Goal: Task Accomplishment & Management: Use online tool/utility

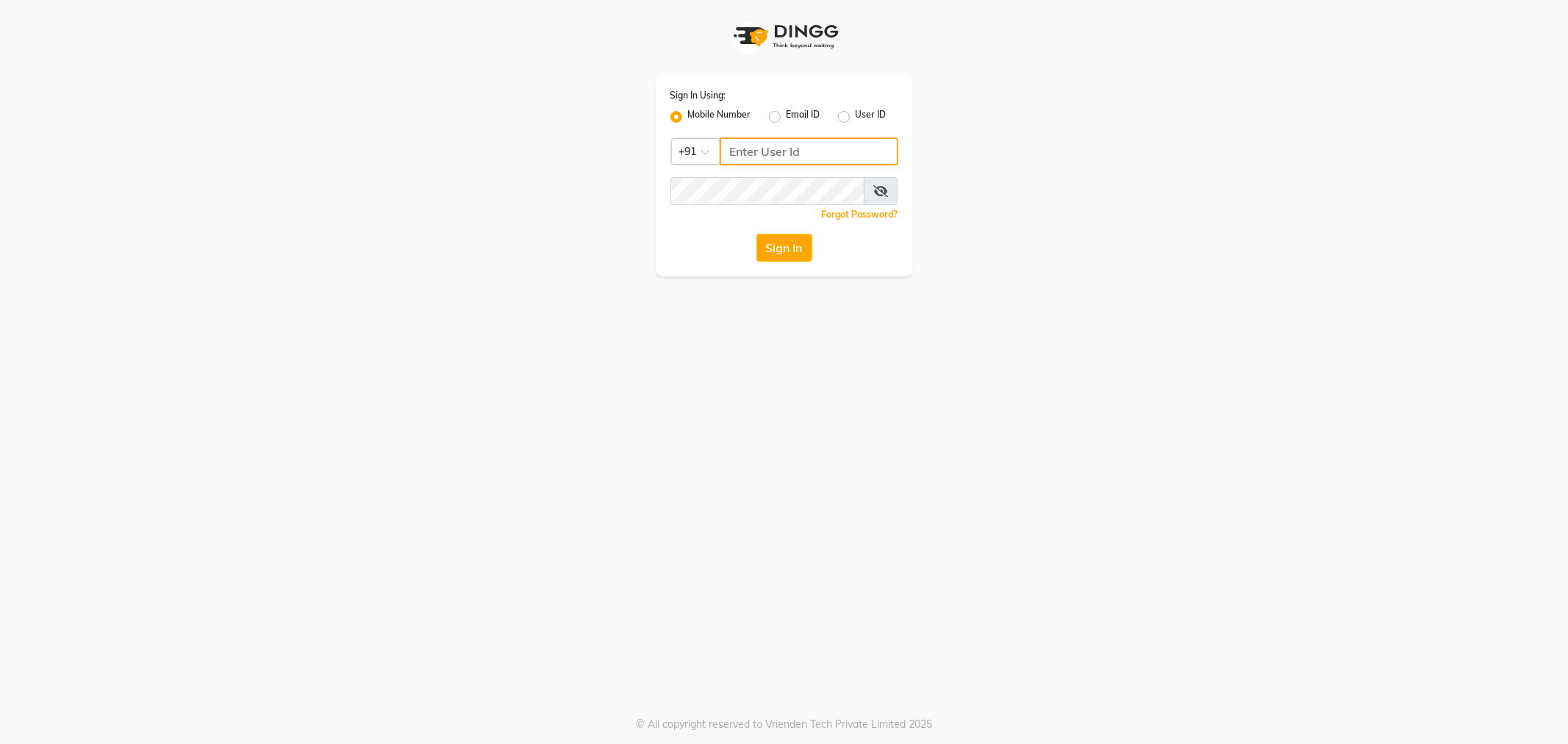
click at [767, 150] on input "Username" at bounding box center [809, 151] width 179 height 28
click at [767, 149] on input "Username" at bounding box center [809, 151] width 179 height 28
type input "8792784338"
click at [756, 234] on button "Sign In" at bounding box center [784, 247] width 56 height 28
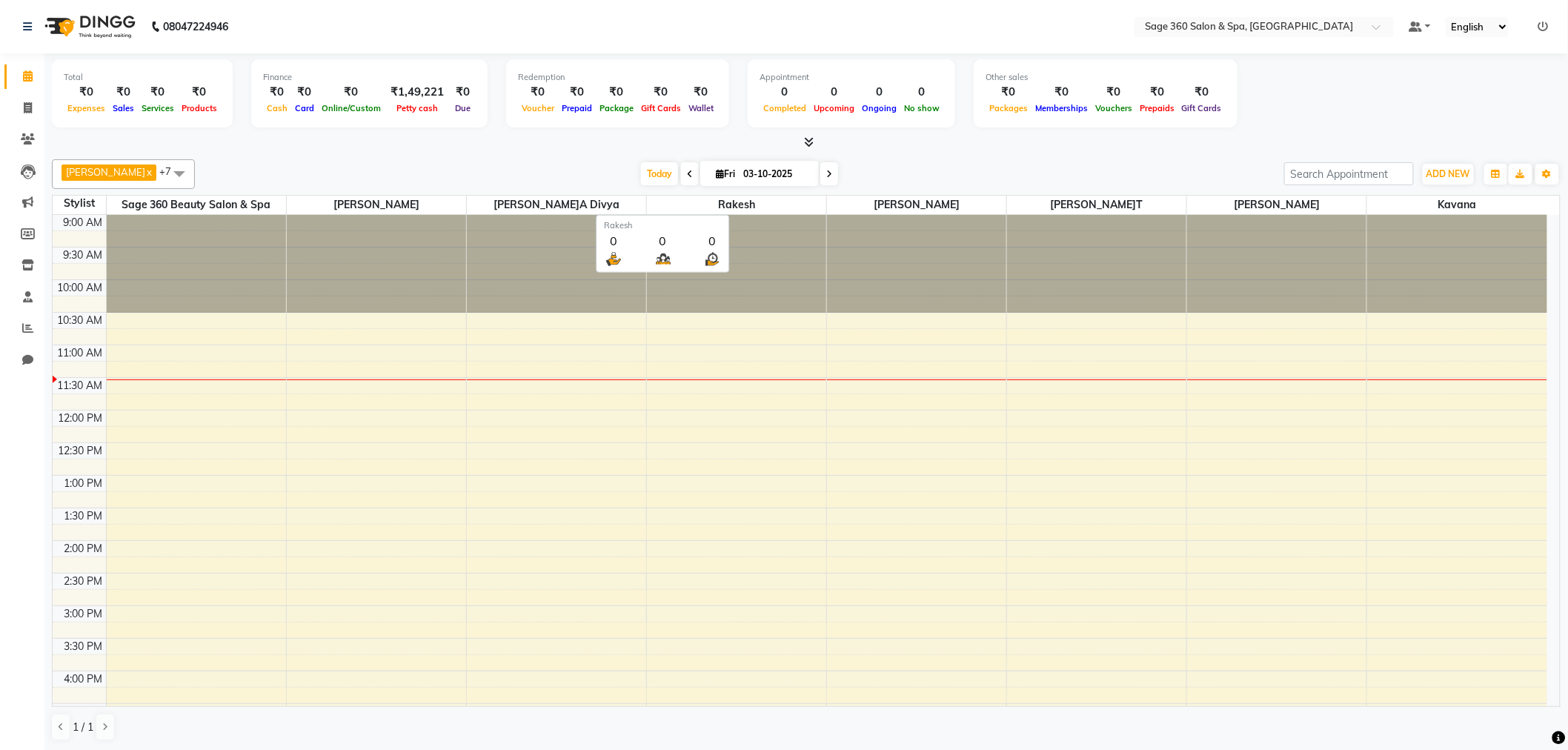
scroll to position [1, 0]
drag, startPoint x: 28, startPoint y: 107, endPoint x: 32, endPoint y: 5, distance: 102.1
click at [28, 107] on icon at bounding box center [27, 107] width 8 height 11
select select "7678"
select select "service"
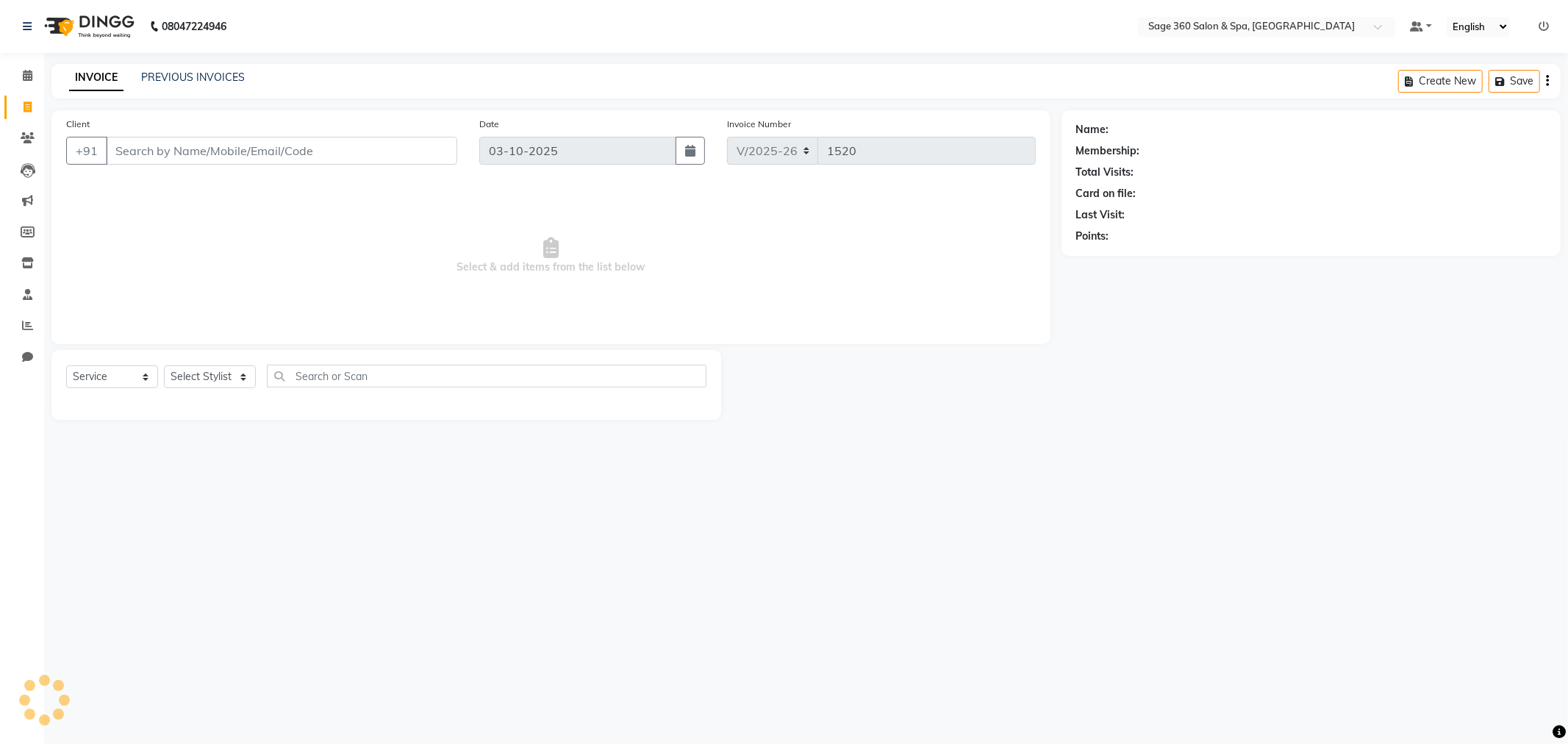
click at [294, 144] on input "Client" at bounding box center [282, 150] width 352 height 28
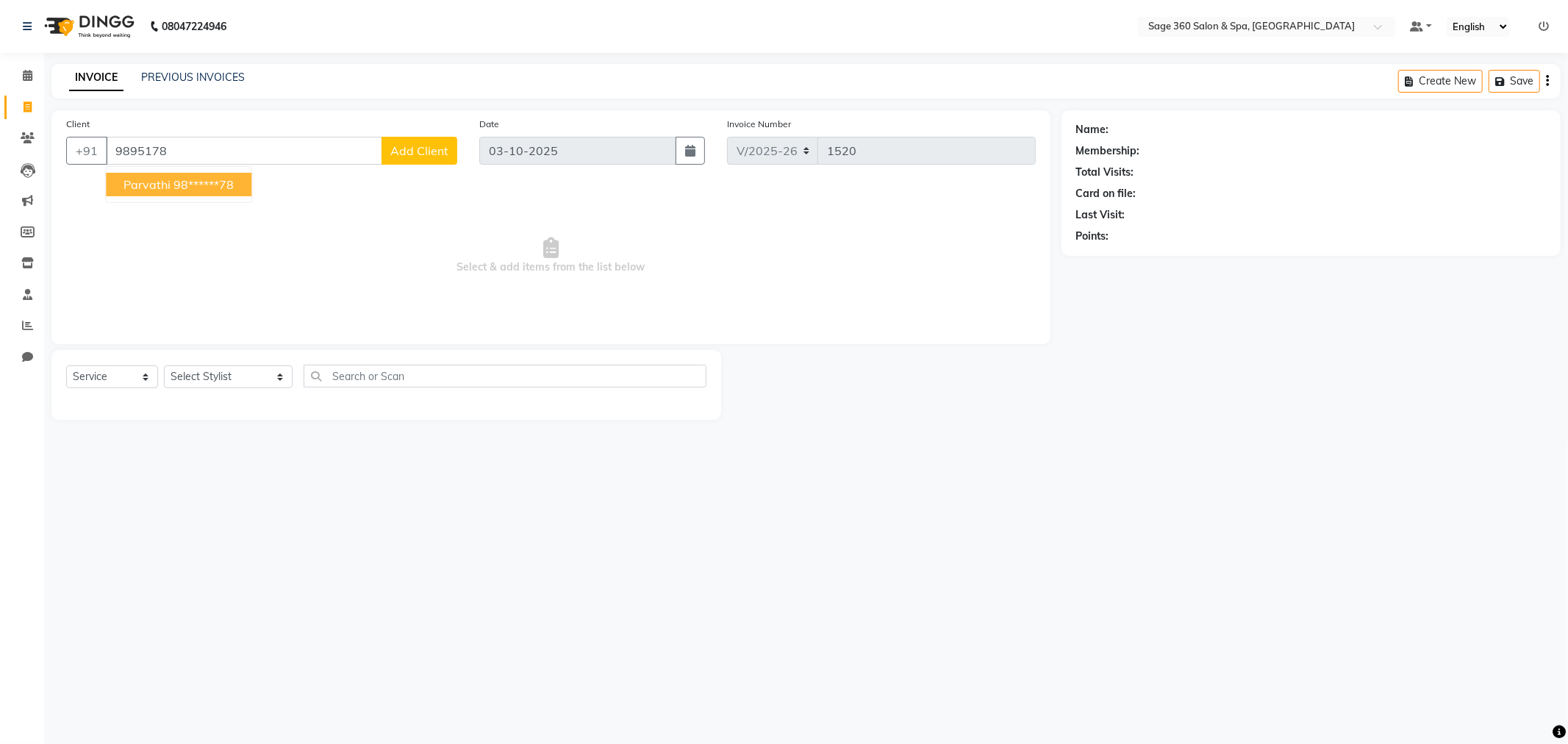
click at [209, 180] on ngb-highlight "98******78" at bounding box center [204, 184] width 61 height 14
type input "98******78"
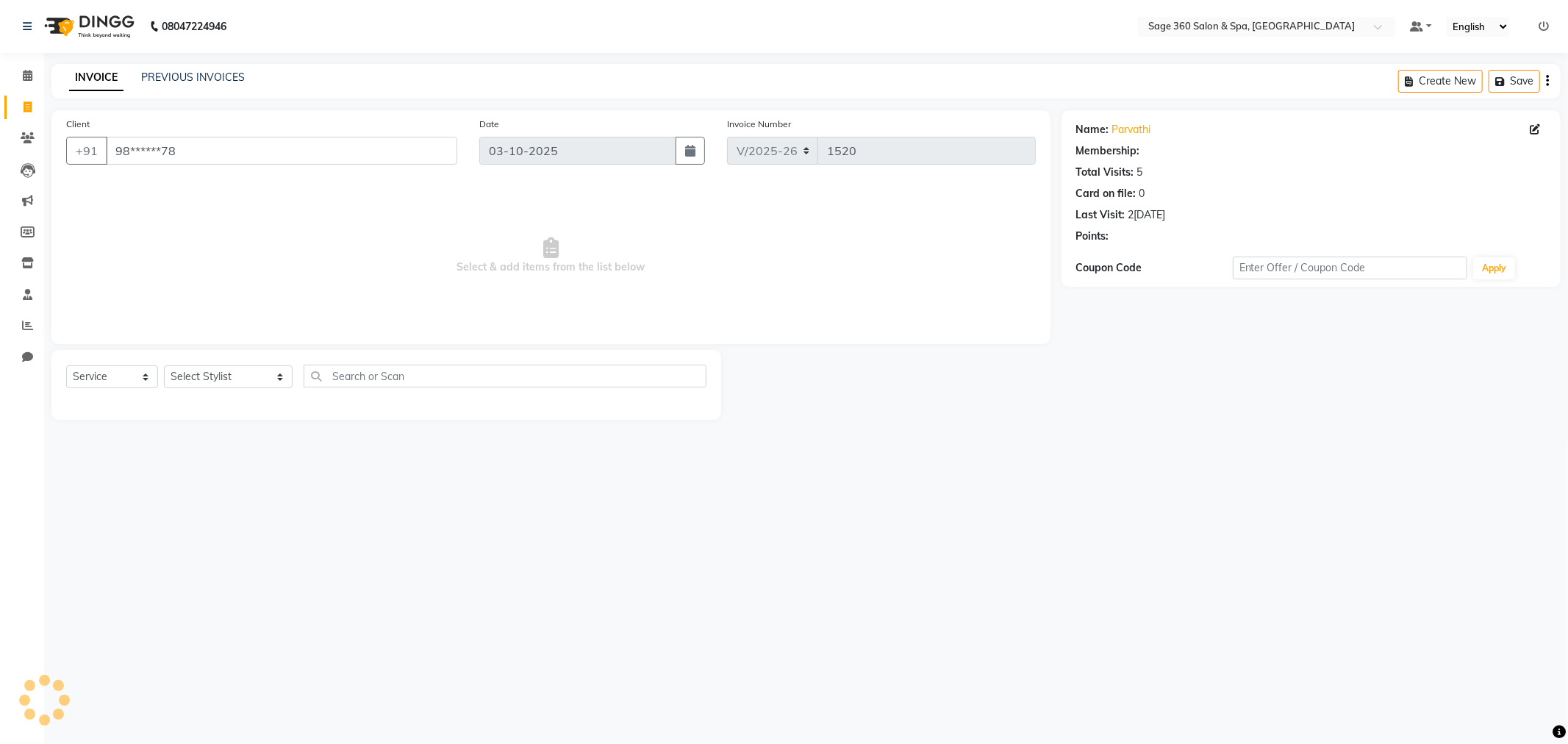
click at [229, 357] on div "Select Service Product Membership Package Voucher Prepaid Gift Card Select Styl…" at bounding box center [387, 385] width 670 height 70
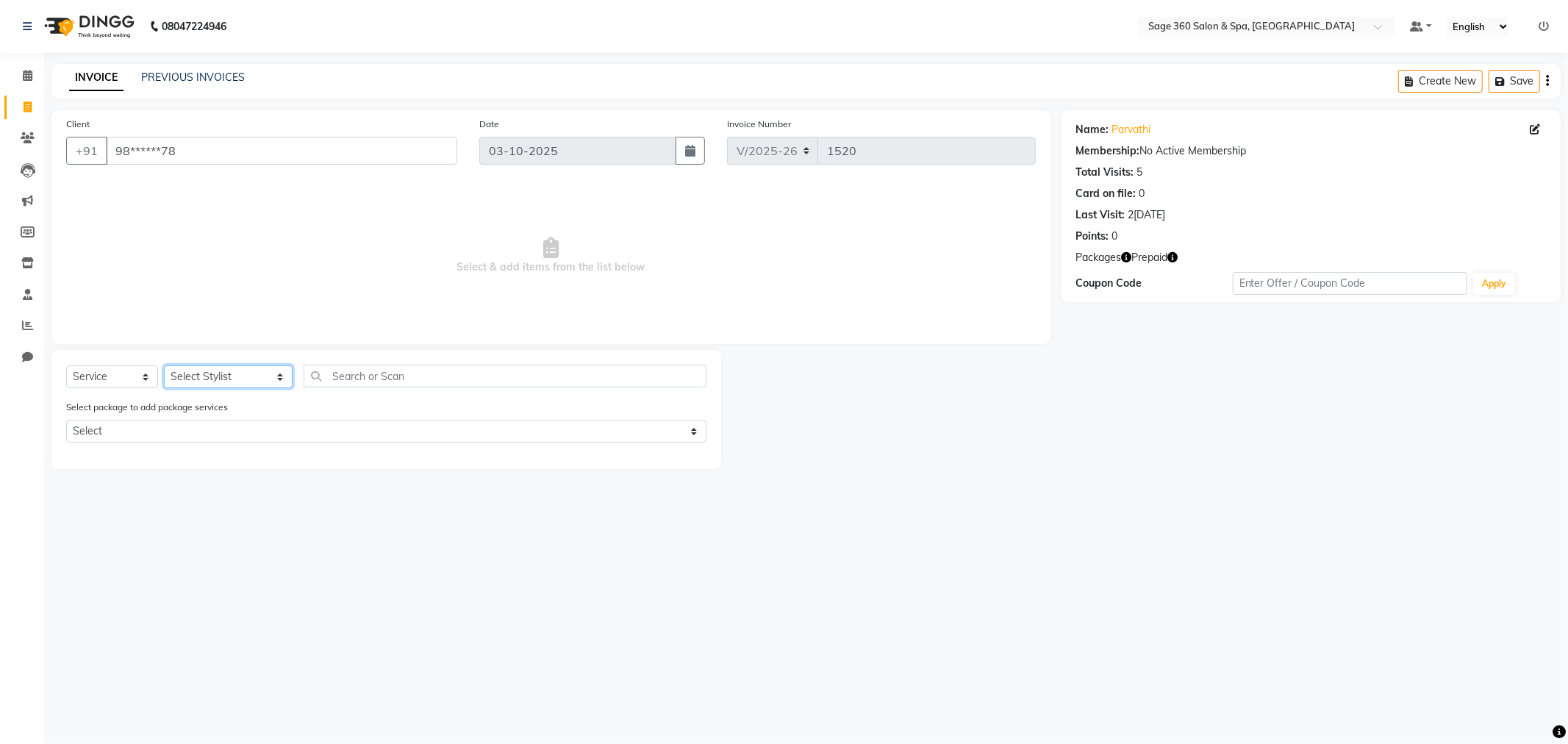
click at [222, 369] on select "Select Stylist[PERSON_NAME][PERSON_NAME] Kavana[PERSON_NAME]a[PERSON_NAME]t[PER…" at bounding box center [229, 377] width 129 height 23
select select "83083"
click at [164, 366] on select "Select Stylist[PERSON_NAME][PERSON_NAME] Kavana[PERSON_NAME]a[PERSON_NAME]t[PER…" at bounding box center [229, 377] width 129 height 23
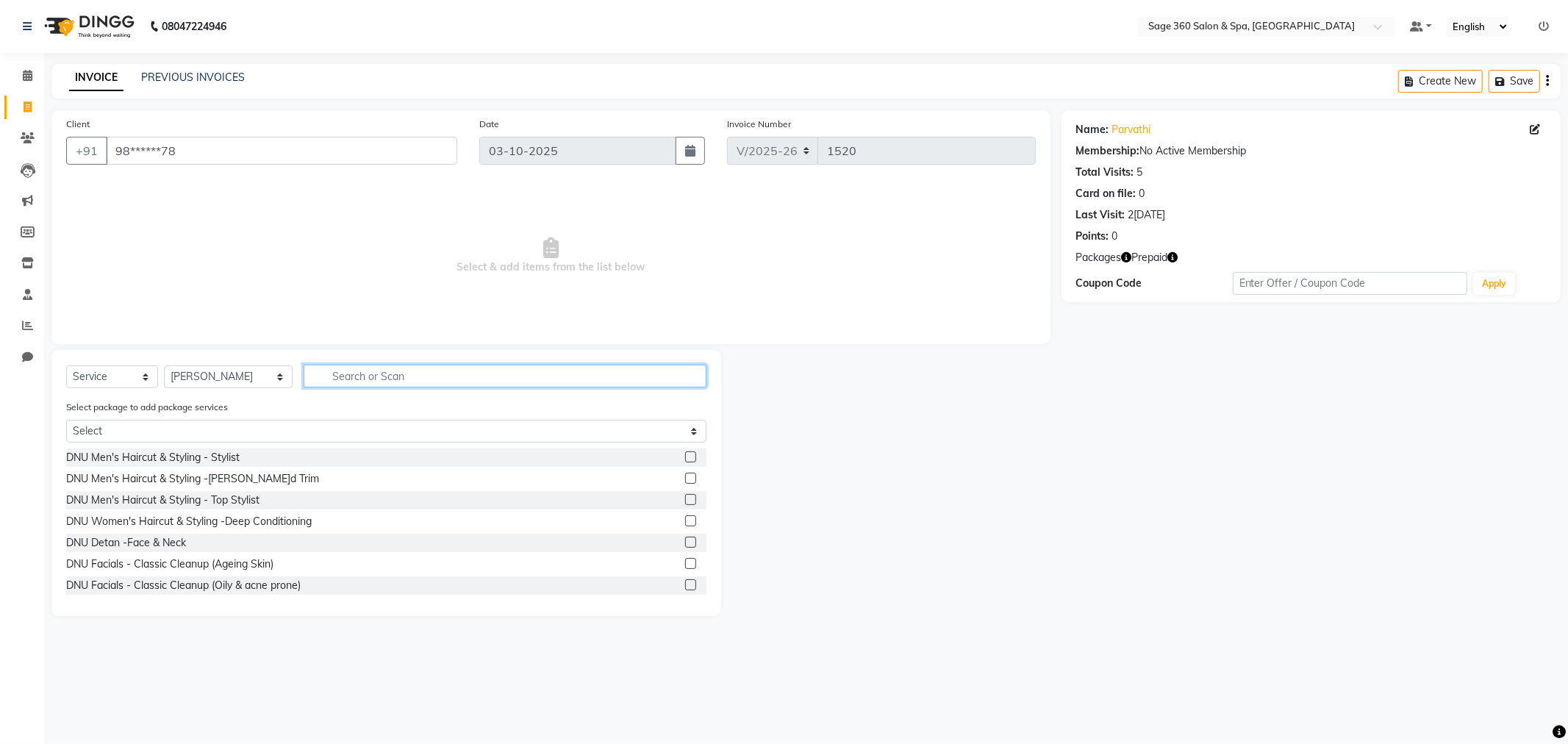
click at [371, 380] on input "text" at bounding box center [505, 376] width 403 height 23
click at [140, 418] on div "Select package to add package services Select Membership 6K Complimentary" at bounding box center [387, 423] width 663 height 49
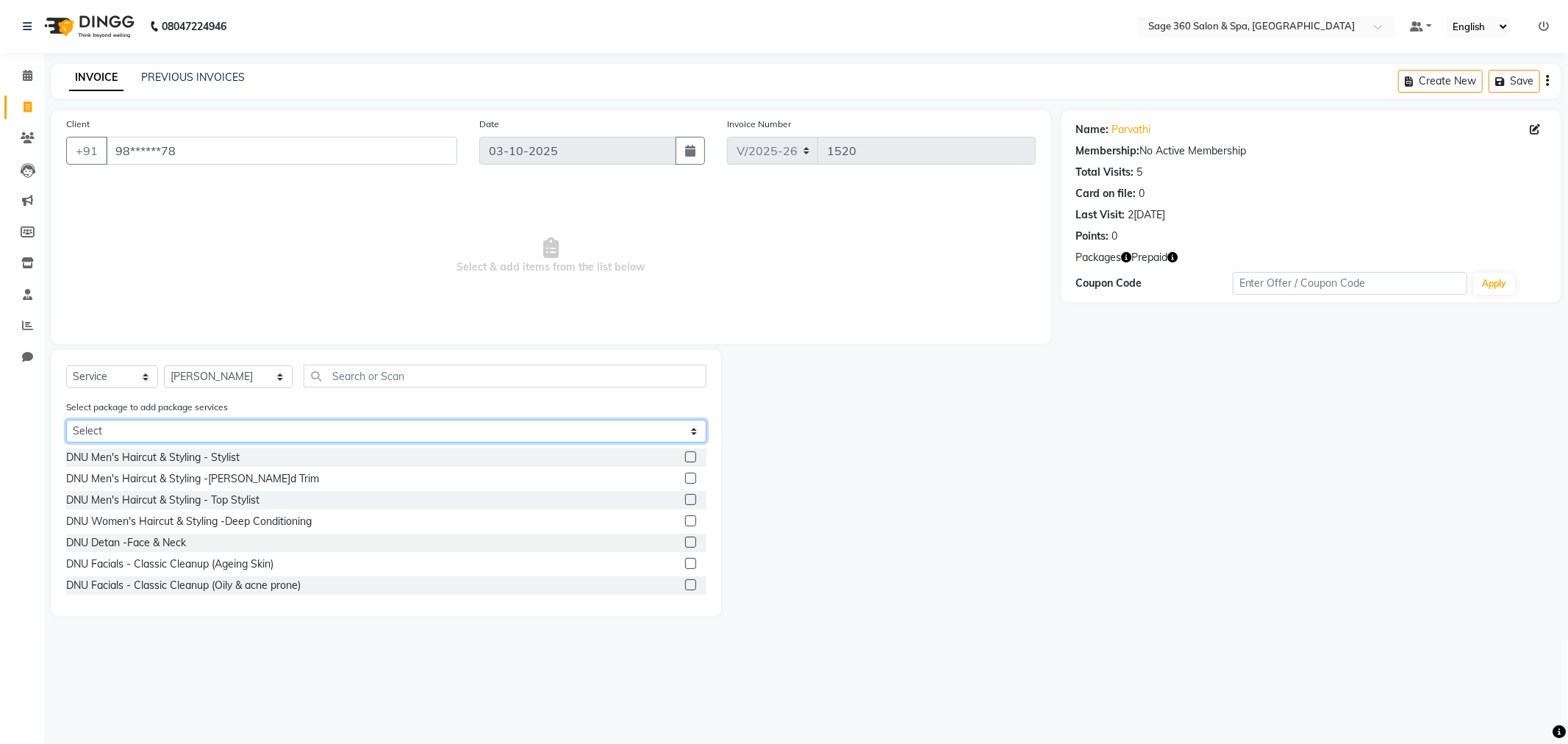
click at [228, 431] on select "Select Membership 6K Complimentary" at bounding box center [386, 431] width 640 height 23
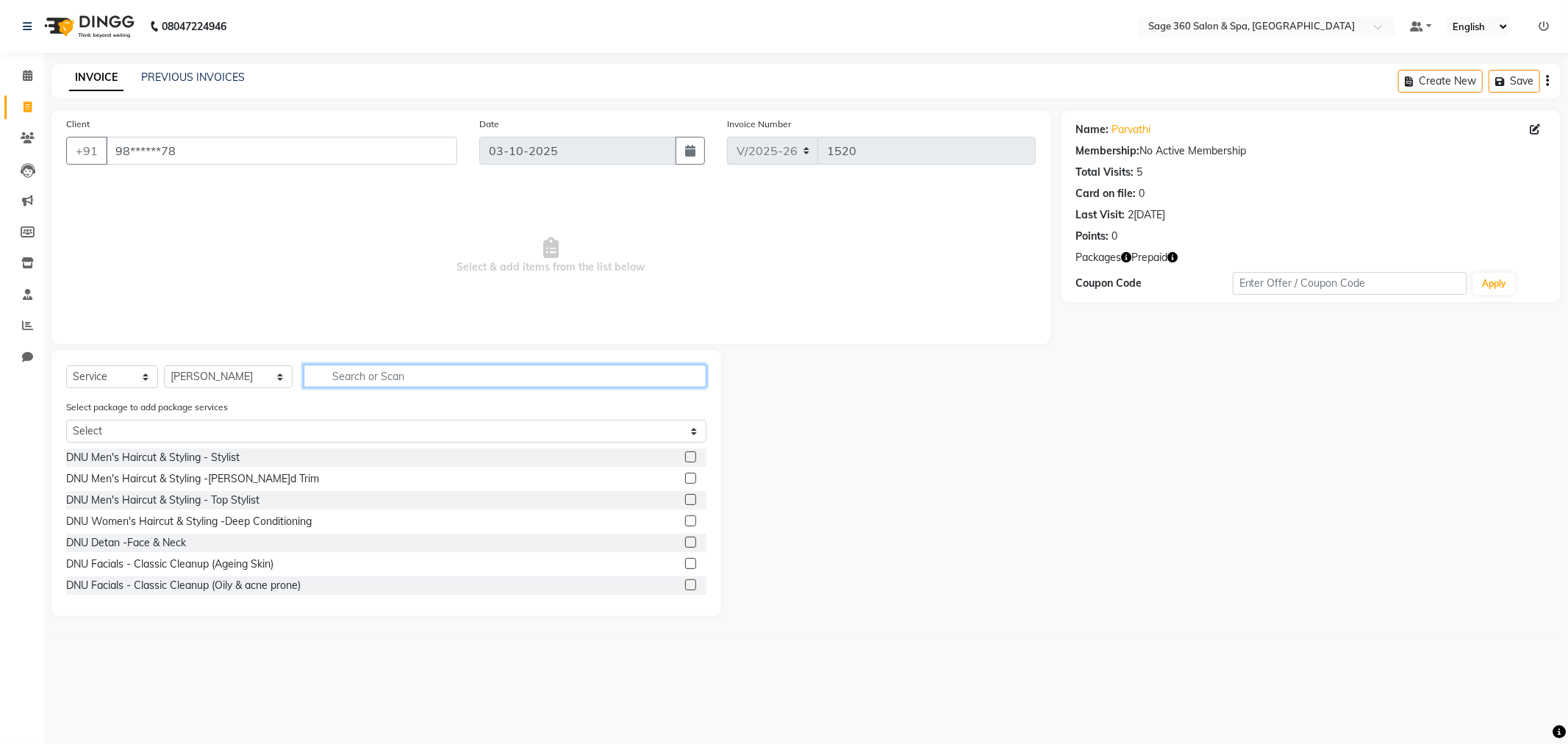
click at [371, 372] on input "text" at bounding box center [505, 376] width 403 height 23
type input "hair"
click at [173, 564] on div "Men's Haircut & Styling - Top Stylist" at bounding box center [150, 564] width 169 height 15
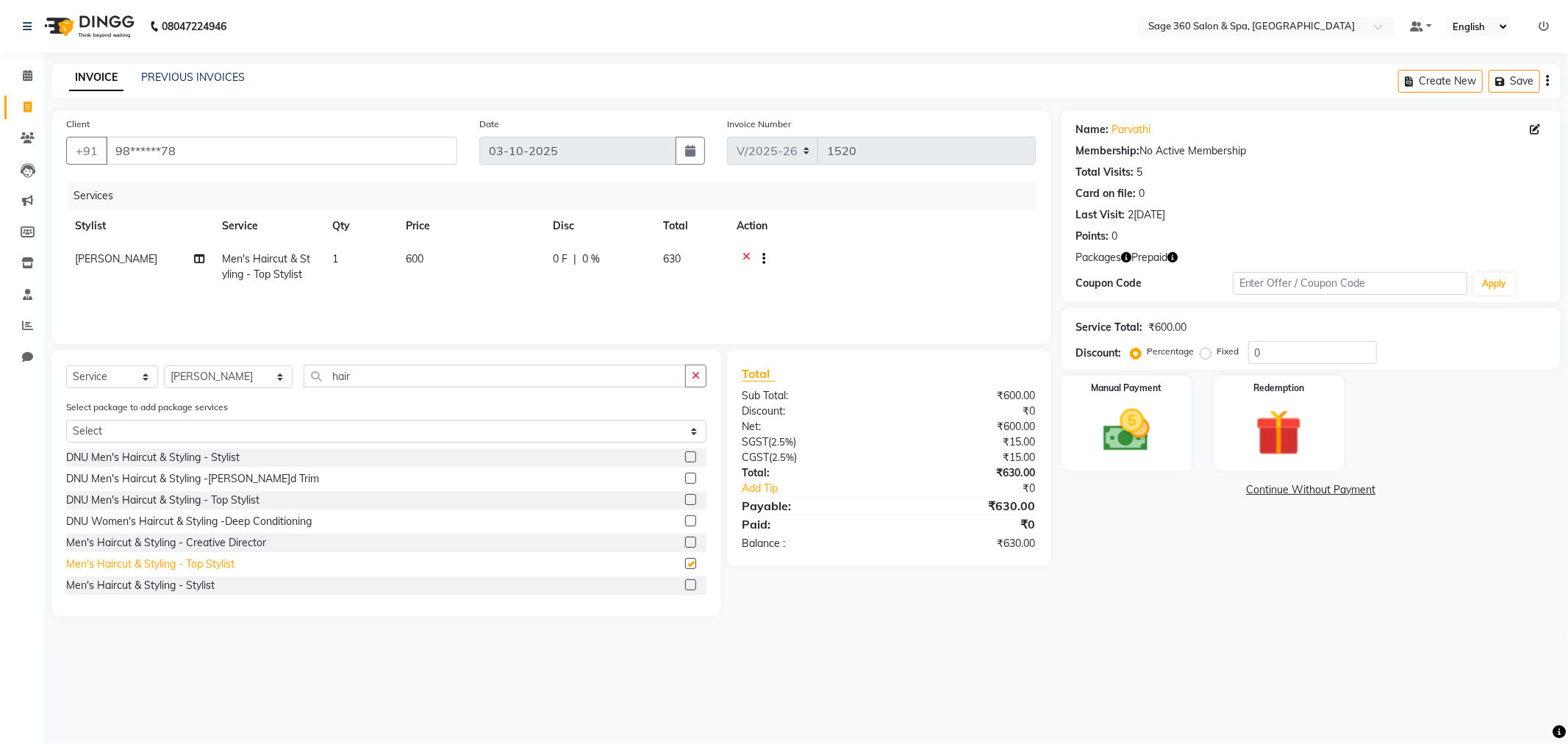
checkbox input "false"
click at [1255, 394] on div "Redemption" at bounding box center [1278, 422] width 135 height 98
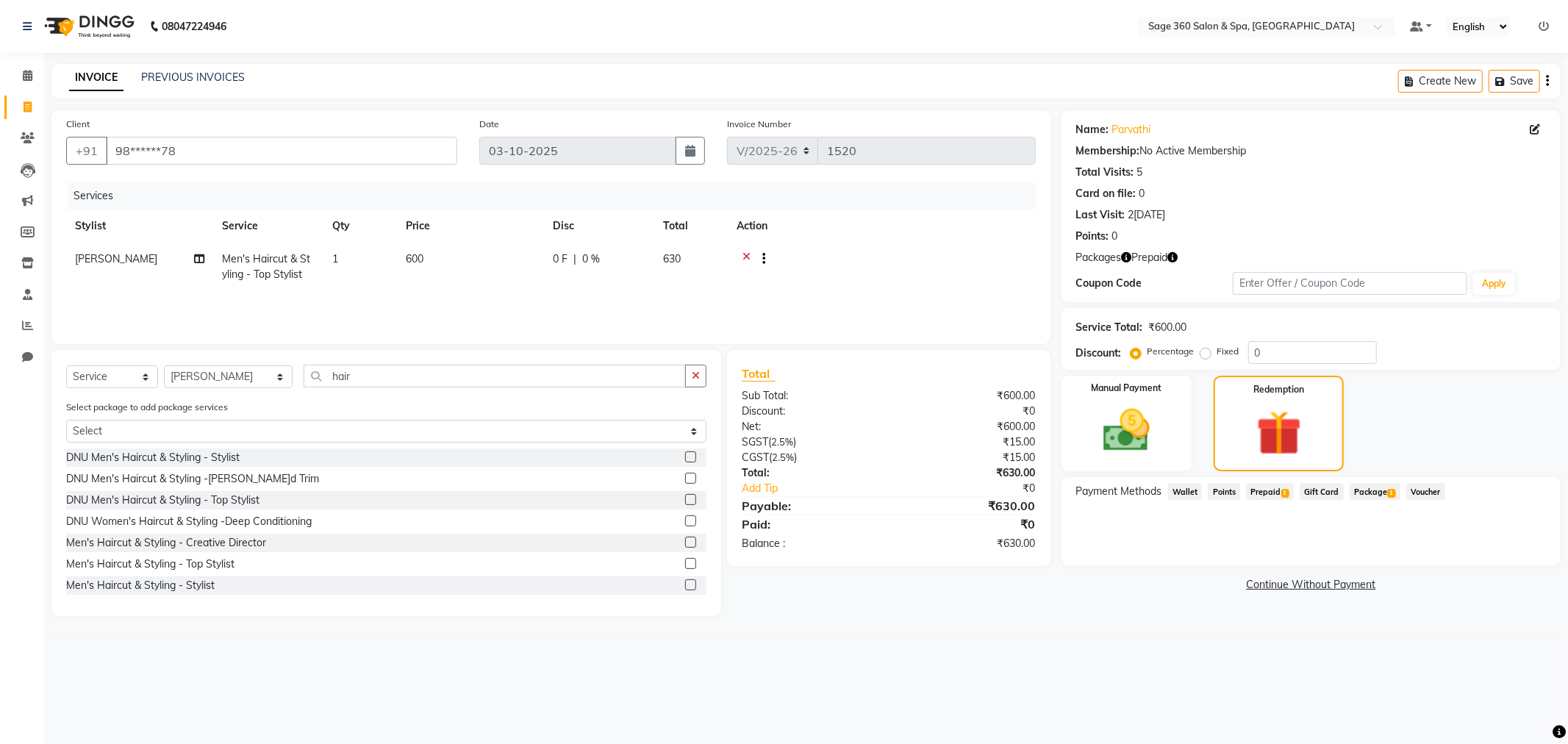
click at [1272, 487] on span "Prepaid 1" at bounding box center [1270, 491] width 48 height 17
click at [1503, 539] on button "Add" at bounding box center [1511, 551] width 54 height 25
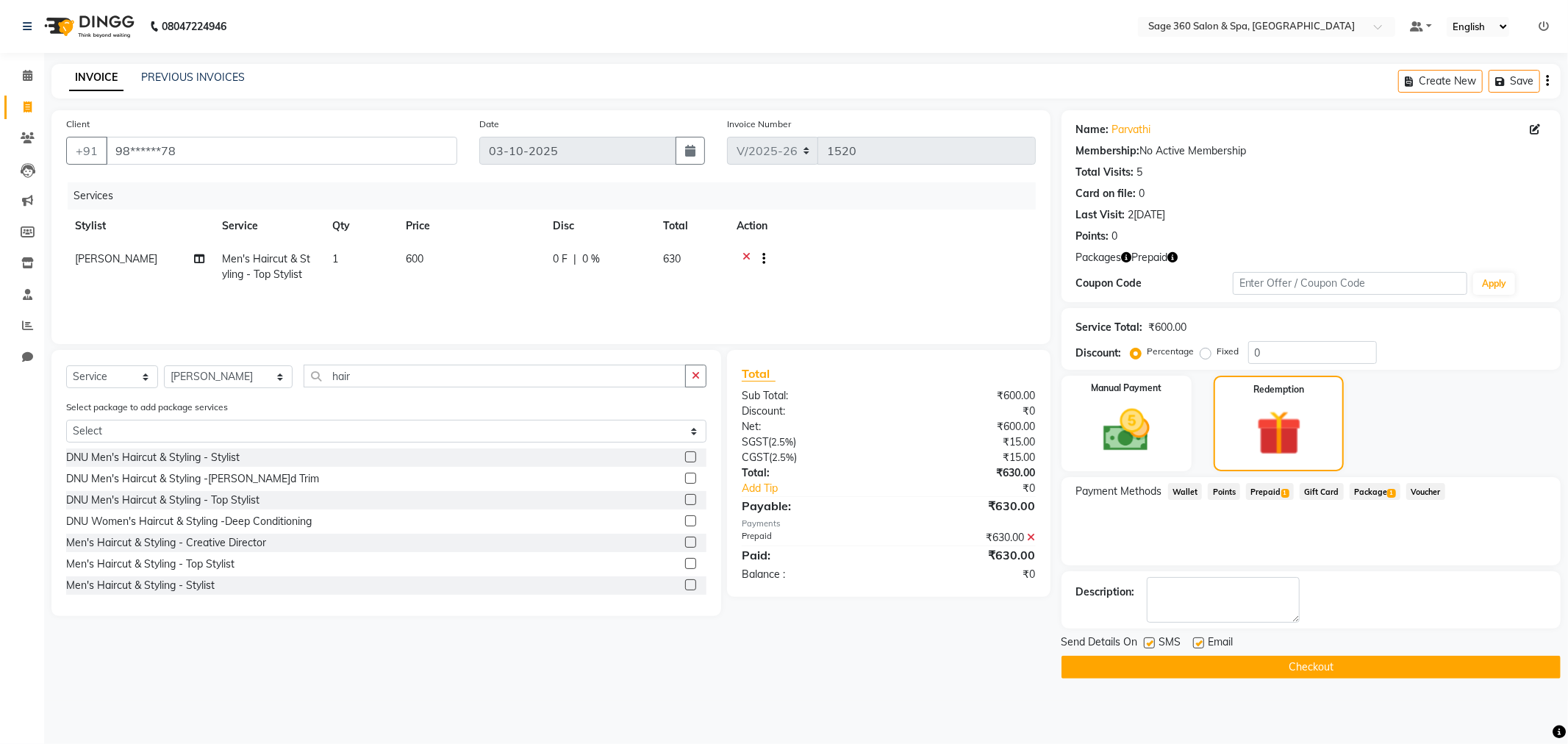
click at [1328, 656] on button "Checkout" at bounding box center [1311, 667] width 499 height 23
